Goal: Find specific page/section: Find specific page/section

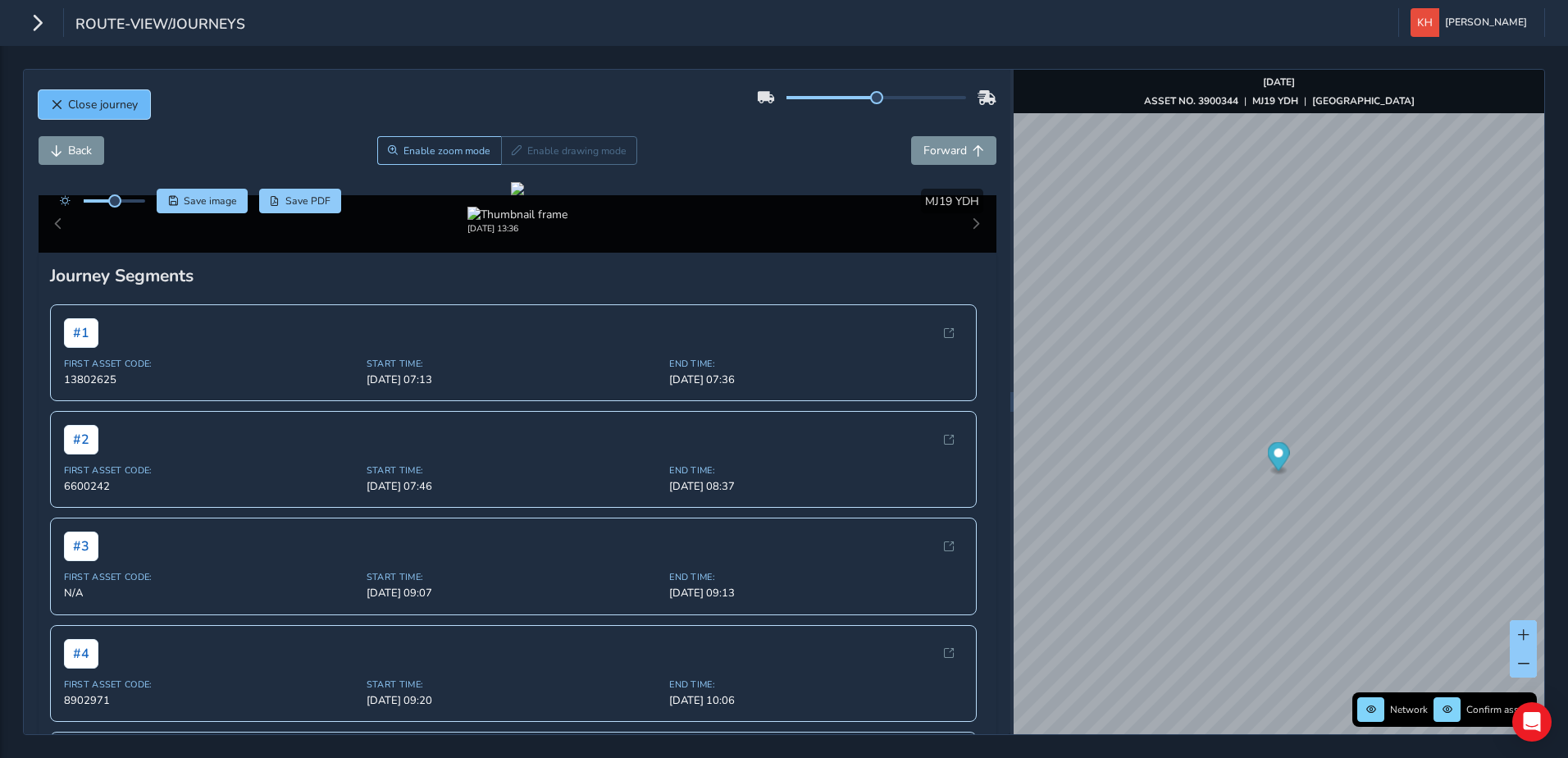
click at [84, 107] on span "Close journey" at bounding box center [103, 104] width 70 height 15
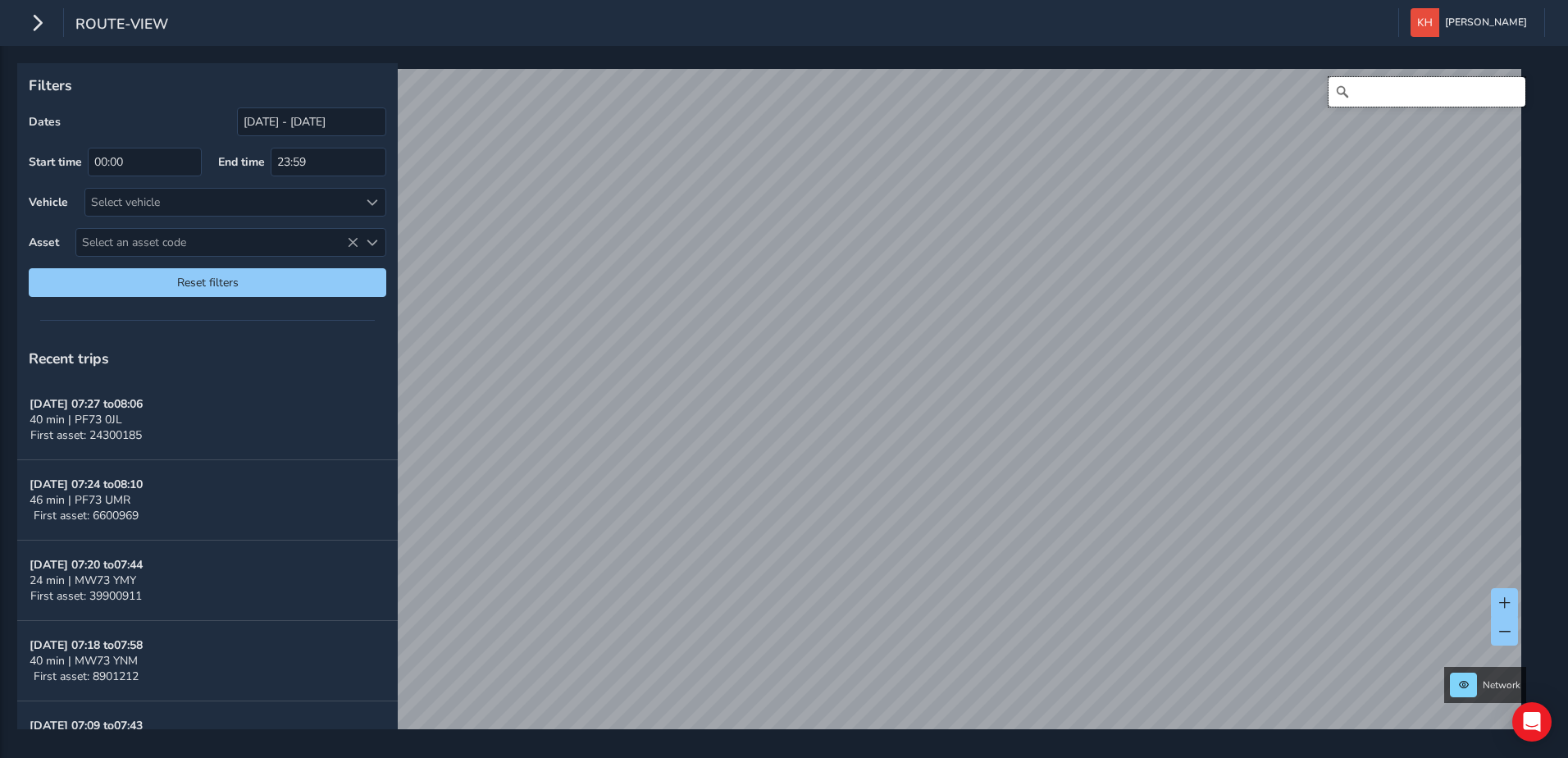
click at [1380, 81] on input "Search" at bounding box center [1427, 91] width 197 height 30
paste input "UKPN to fell dead tree."
type input "UKPN to fell dead tree."
click at [1261, 90] on div "UKPN to fell dead tree. No results found" at bounding box center [778, 409] width 1511 height 679
type input "[STREET_ADDRESS]"
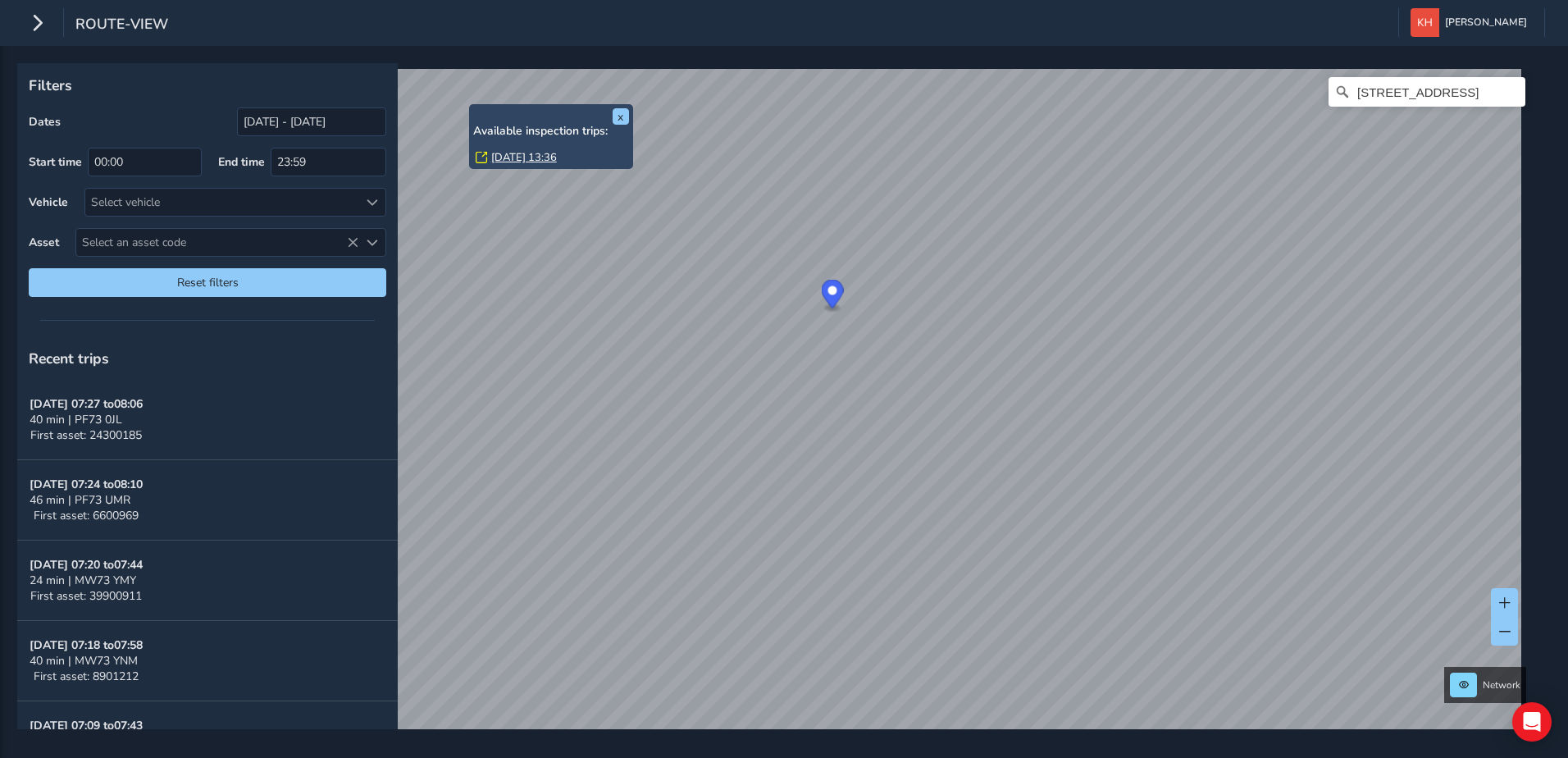
click at [500, 156] on link "[DATE] 13:36" at bounding box center [524, 157] width 66 height 15
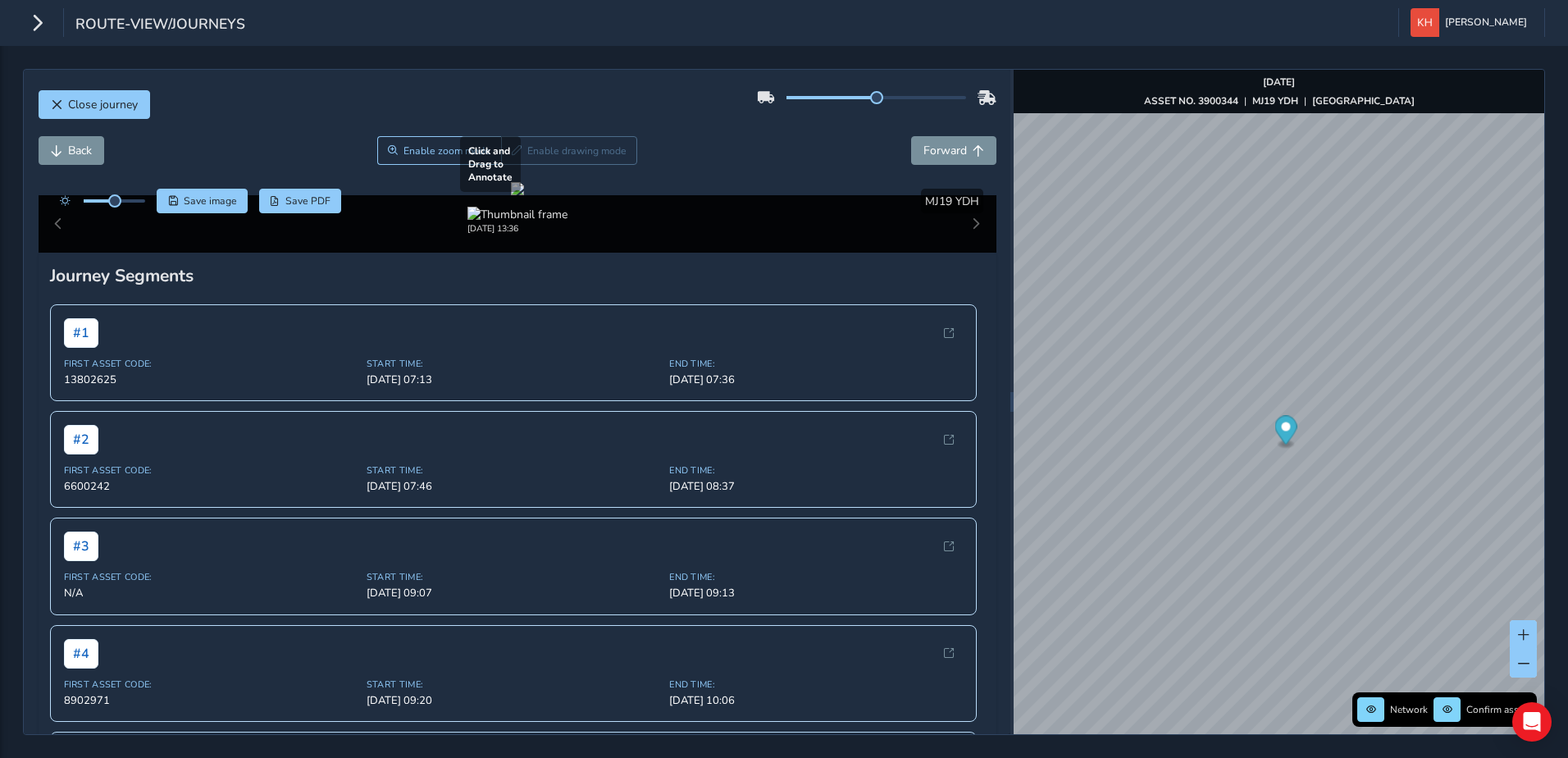
drag, startPoint x: 883, startPoint y: 452, endPoint x: 678, endPoint y: 370, distance: 220.8
click at [524, 195] on div at bounding box center [517, 188] width 13 height 13
click at [108, 103] on span "Close journey" at bounding box center [103, 104] width 70 height 15
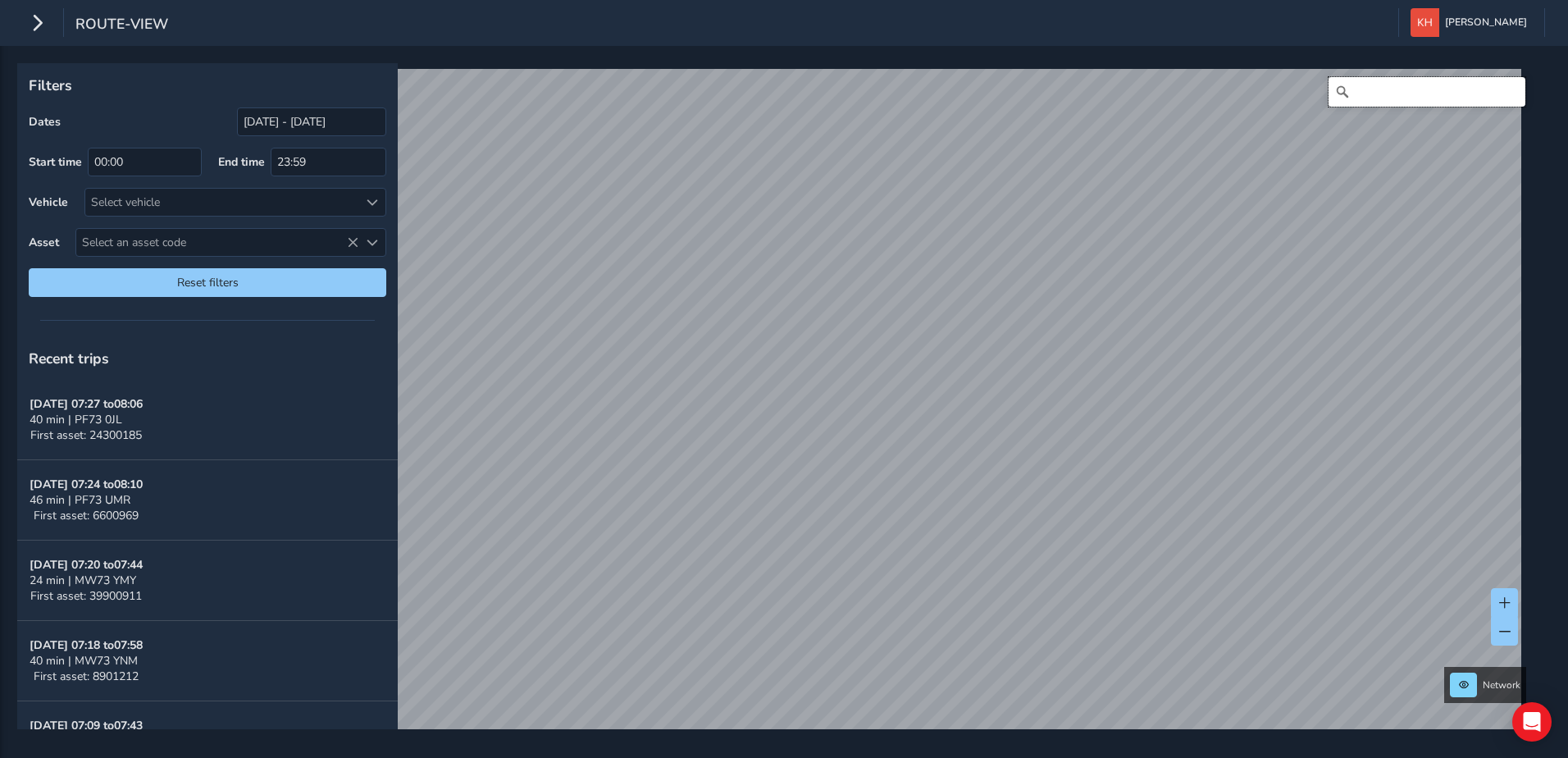
click at [1375, 99] on input "Search" at bounding box center [1427, 91] width 197 height 30
type input "[STREET_ADDRESS]"
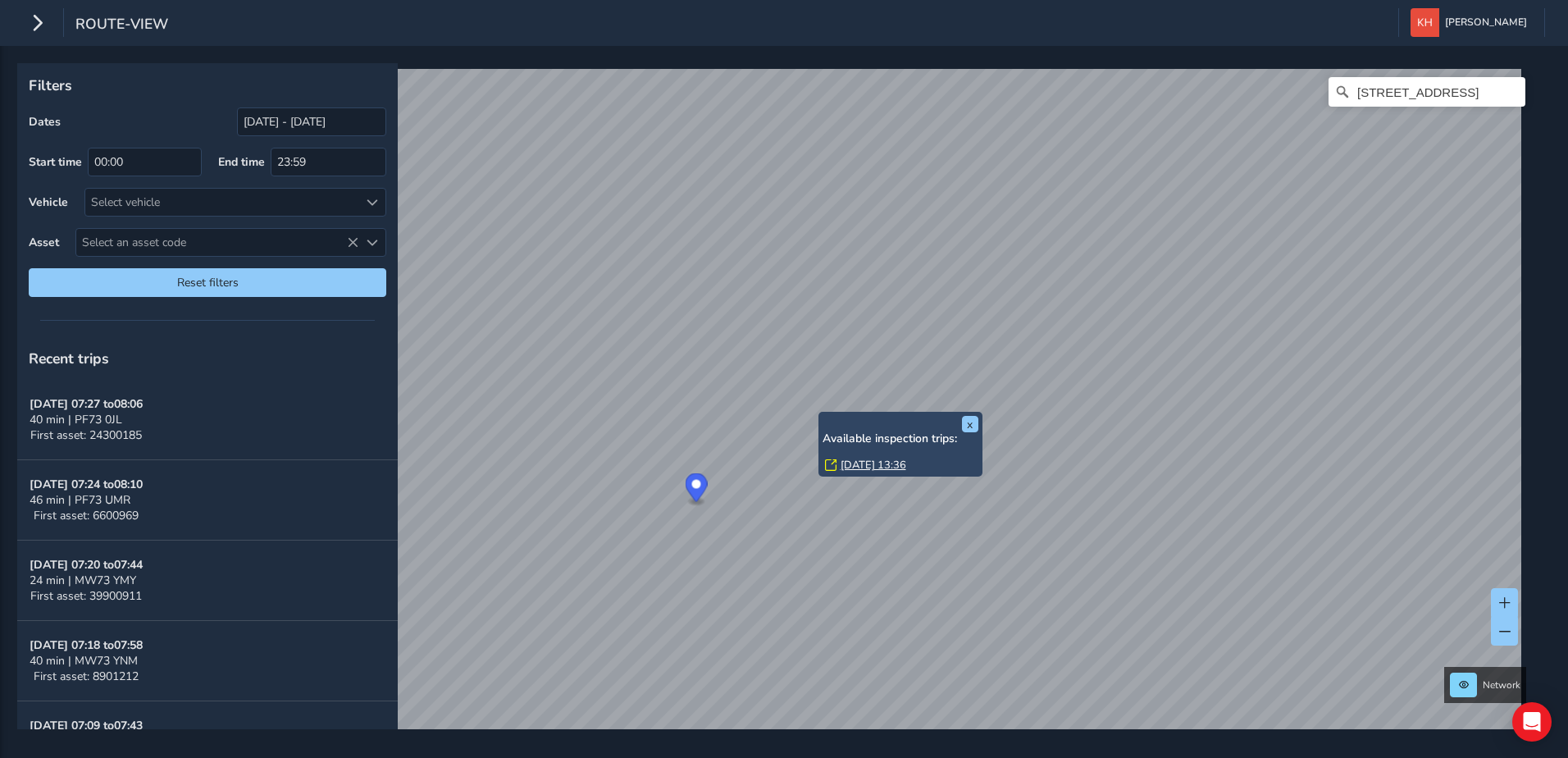
click at [821, 416] on div "x Available inspection trips: [GEOGRAPHIC_DATA][DATE] 13:36" at bounding box center [901, 444] width 164 height 65
click at [866, 463] on link "[DATE] 13:36" at bounding box center [873, 464] width 66 height 15
